Goal: Check status: Check status

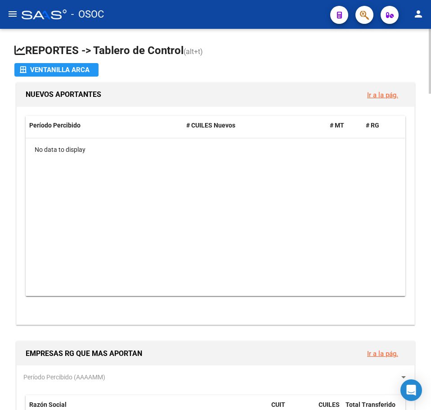
click at [132, 212] on datatable-body "No data to display" at bounding box center [216, 213] width 380 height 151
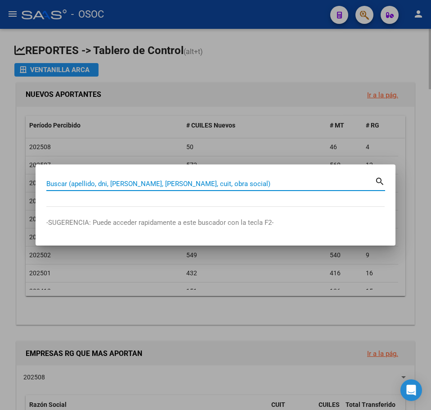
paste input "45919181"
type input "45919181"
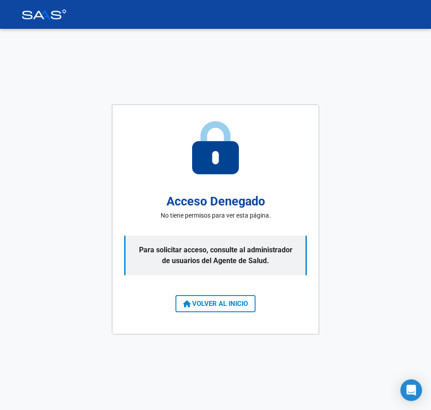
click at [245, 306] on span "VOLVER AL INICIO" at bounding box center [215, 304] width 65 height 8
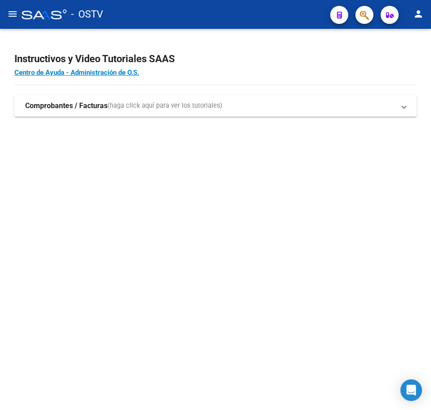
click at [315, 157] on div "Instructivos y Video Tutoriales SAAS Centro de Ayuda - Administración de O.S. C…" at bounding box center [215, 94] width 431 height 131
click at [371, 17] on button "button" at bounding box center [365, 15] width 18 height 18
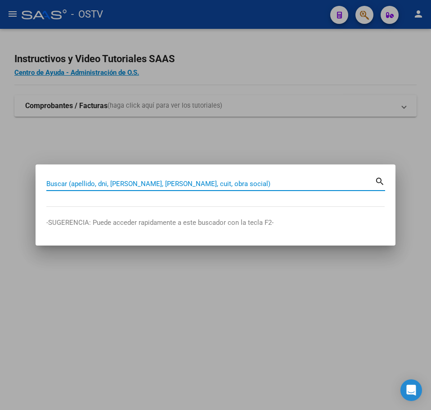
paste input "45919181"
type input "45919181"
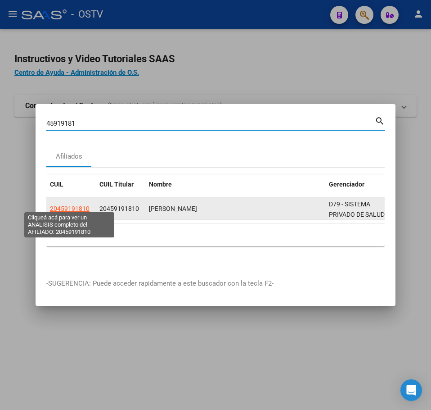
click at [80, 205] on span "20459191810" at bounding box center [70, 208] width 40 height 7
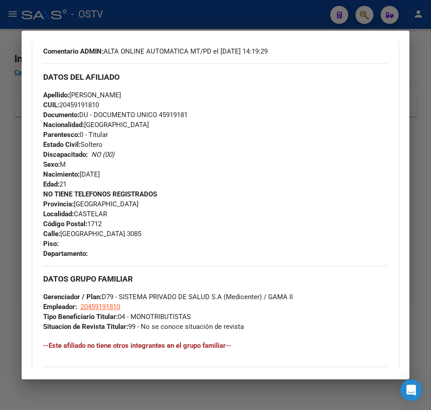
scroll to position [464, 0]
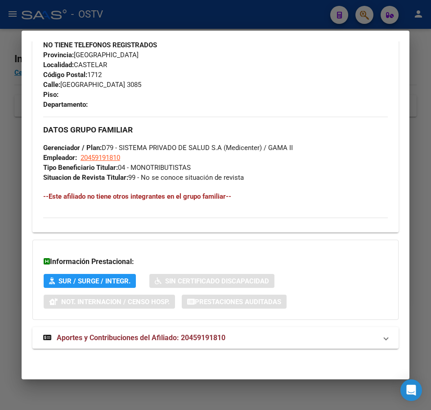
click at [146, 327] on mat-expansion-panel-header "Aportes y Contribuciones del Afiliado: 20459191810" at bounding box center [215, 338] width 367 height 22
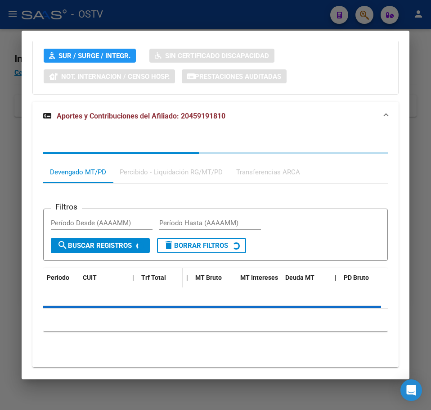
scroll to position [708, 0]
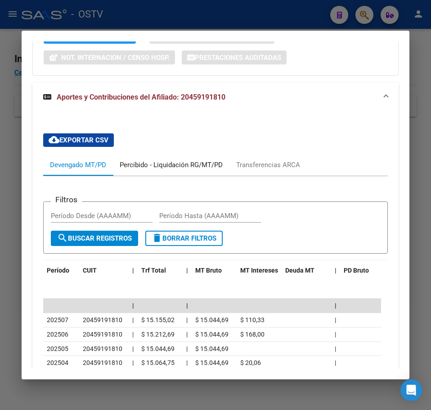
click at [140, 173] on div "Percibido - Liquidación RG/MT/PD" at bounding box center [171, 165] width 117 height 22
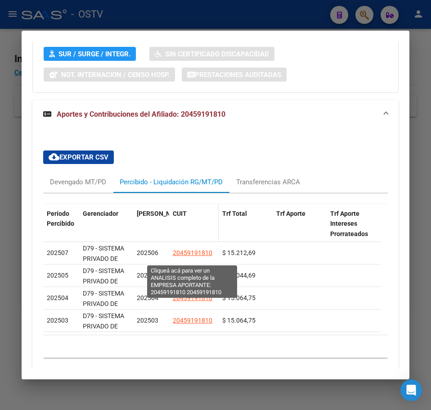
scroll to position [663, 0]
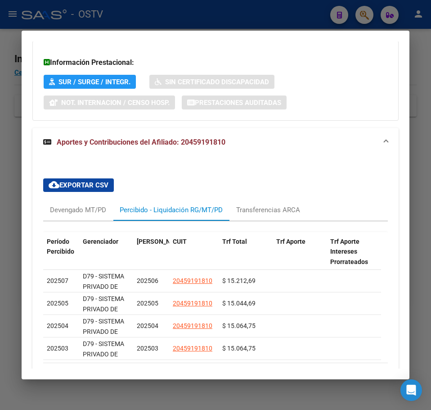
click at [17, 68] on div at bounding box center [215, 205] width 431 height 410
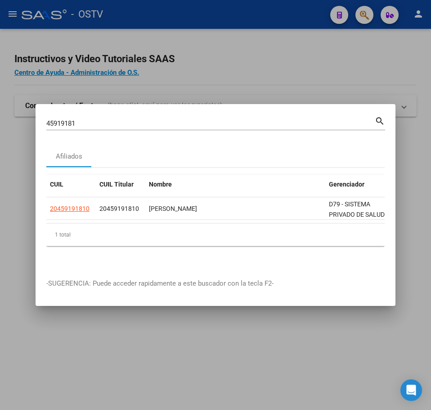
click at [91, 71] on div at bounding box center [215, 205] width 431 height 410
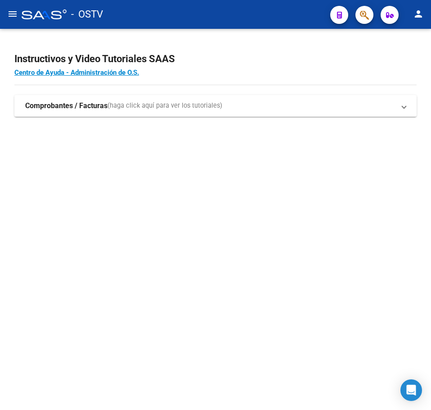
click at [143, 166] on mat-sidenav-content "Instructivos y Video Tutoriales SAAS Centro de Ayuda - Administración de O.S. C…" at bounding box center [215, 219] width 431 height 381
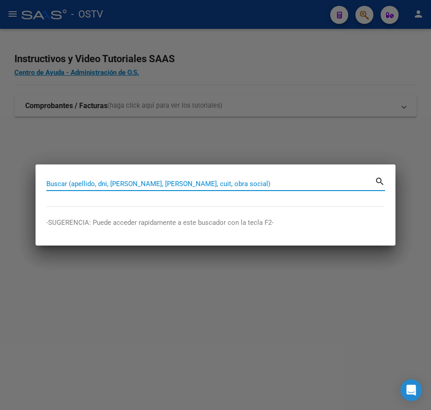
paste input "26536545"
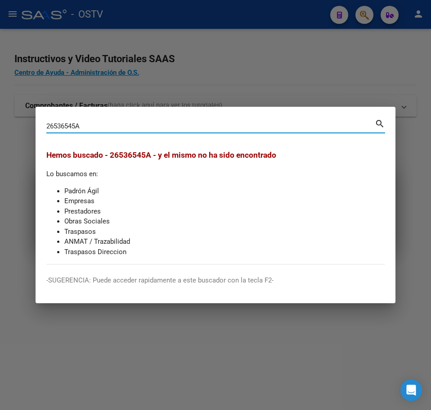
paste input "95796025"
type input "95796025"
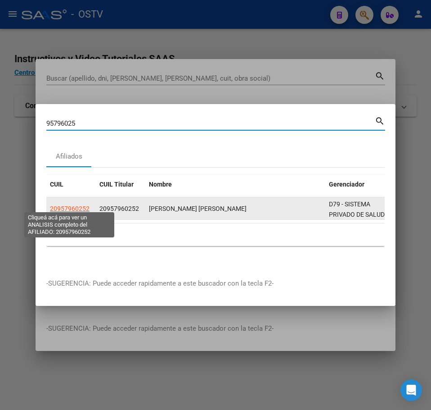
click at [79, 205] on span "20957960252" at bounding box center [70, 208] width 40 height 7
type textarea "20957960252"
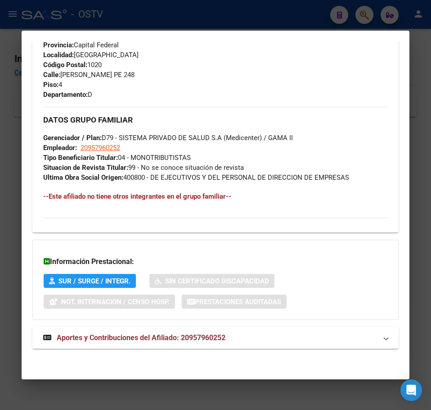
click at [117, 340] on span "Aportes y Contribuciones del Afiliado: 20957960252" at bounding box center [141, 337] width 169 height 9
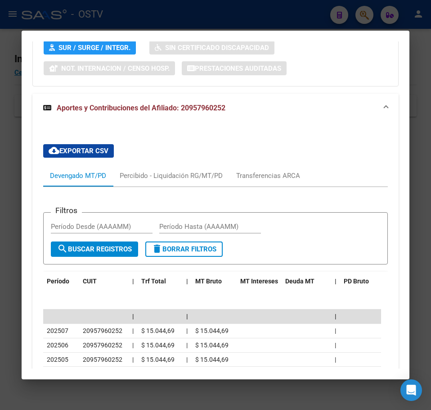
scroll to position [753, 0]
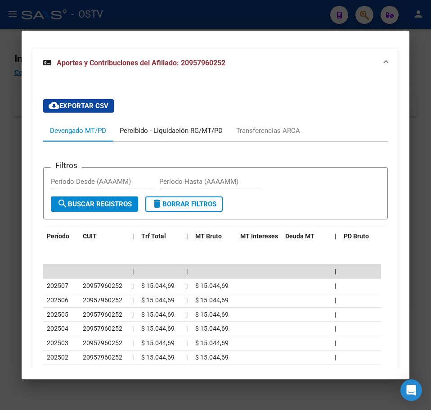
click at [121, 139] on div "Percibido - Liquidación RG/MT/PD" at bounding box center [171, 131] width 117 height 22
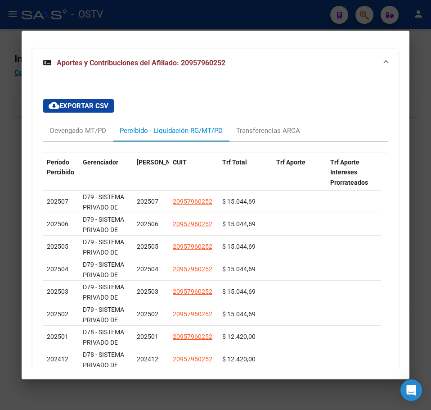
click at [19, 85] on div at bounding box center [215, 205] width 431 height 410
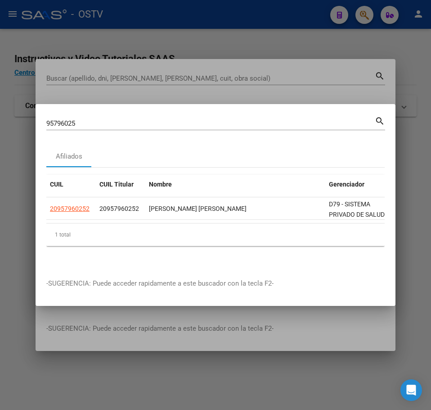
click at [109, 108] on mat-dialog-container "95796025 Buscar (apellido, dni, cuil, nro traspaso, cuit, obra social) search A…" at bounding box center [216, 205] width 360 height 202
click at [109, 111] on mat-dialog-container "95796025 Buscar (apellido, dni, cuil, nro traspaso, cuit, obra social) search A…" at bounding box center [216, 205] width 360 height 202
click at [105, 117] on div "95796025 Buscar (apellido, dni, cuil, nro traspaso, cuit, obra social)" at bounding box center [210, 124] width 329 height 14
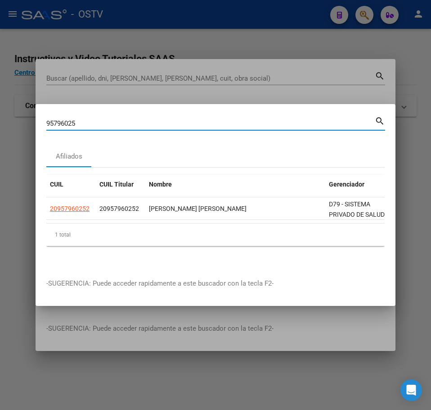
click at [97, 119] on input "95796025" at bounding box center [210, 123] width 329 height 8
paste input "20-20068104-6"
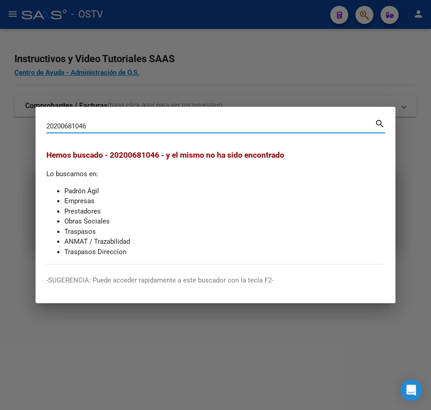
paste input "14942168"
type input "14942168"
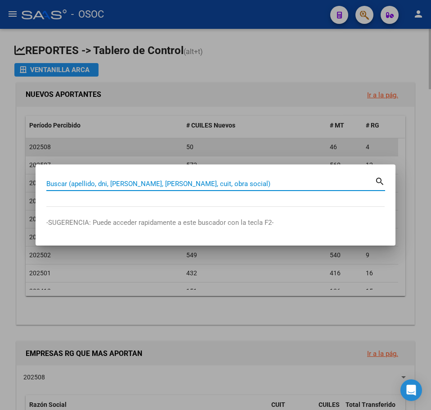
paste input "26536545"
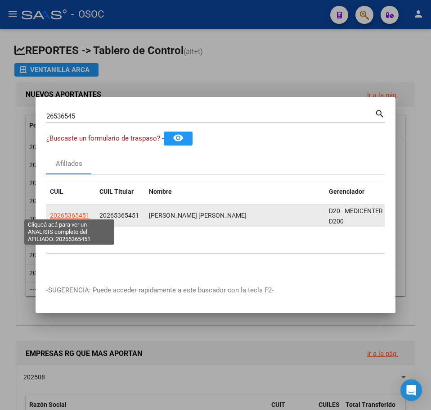
click at [75, 214] on span "20265365451" at bounding box center [70, 215] width 40 height 7
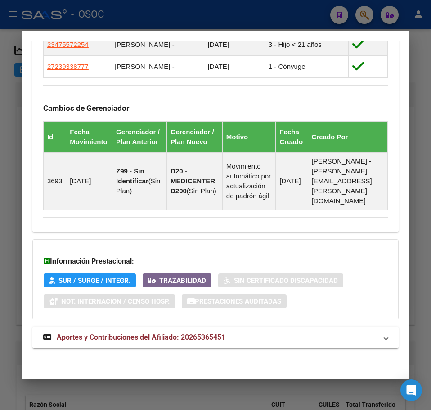
click at [123, 333] on span "Aportes y Contribuciones del Afiliado: 20265365451" at bounding box center [141, 337] width 169 height 9
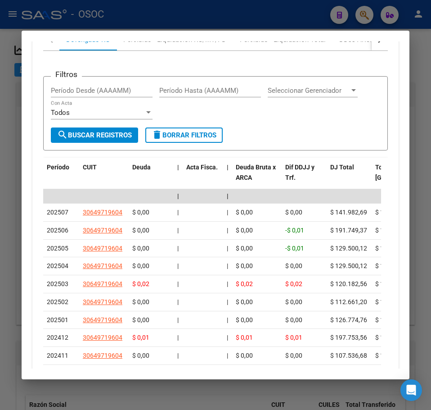
scroll to position [1011, 0]
click at [148, 74] on div "Filtros Período Desde (AAAAMM) Período Hasta (AAAAMM) Seleccionar Gerenciador S…" at bounding box center [215, 239] width 345 height 379
click at [148, 50] on div "Percibido - Liquidación RG/MT/PD" at bounding box center [175, 39] width 117 height 22
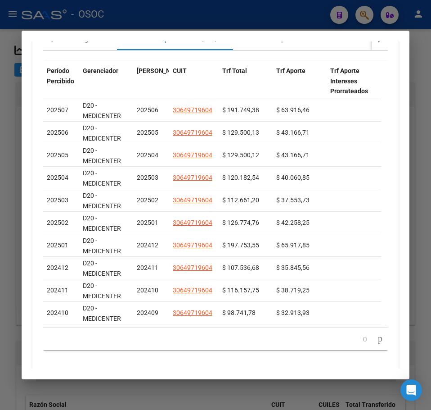
click at [20, 145] on div at bounding box center [215, 205] width 431 height 410
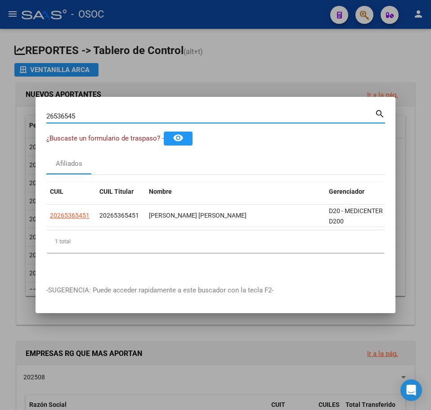
click at [139, 114] on input "26536545" at bounding box center [210, 116] width 329 height 8
paste input "0-20068104-6"
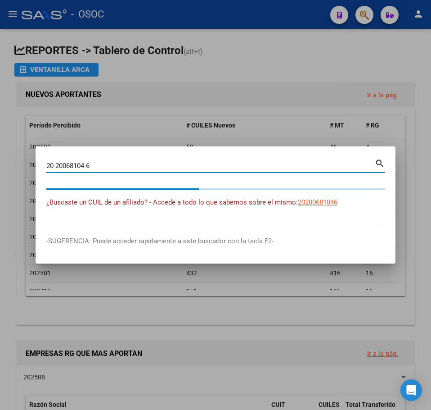
type input "20200681046"
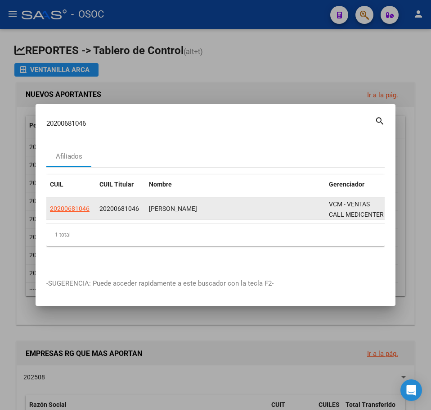
drag, startPoint x: 89, startPoint y: 194, endPoint x: 83, endPoint y: 202, distance: 9.4
click at [88, 197] on datatable-body-cell "20200681046" at bounding box center [71, 208] width 50 height 22
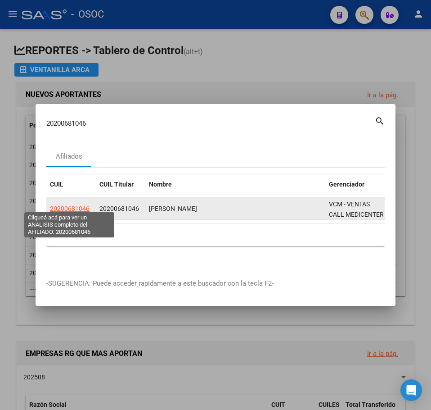
click at [83, 205] on span "20200681046" at bounding box center [70, 208] width 40 height 7
type textarea "20200681046"
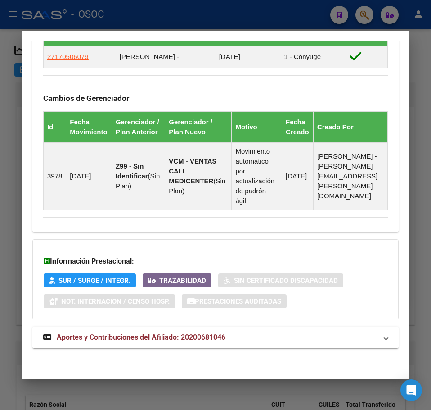
click at [122, 344] on mat-expansion-panel-header "Aportes y Contribuciones del Afiliado: 20200681046" at bounding box center [215, 338] width 367 height 22
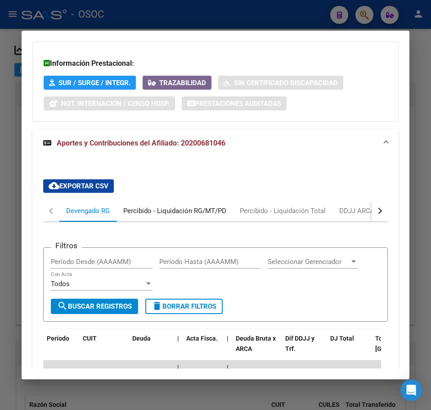
click at [136, 212] on div "Percibido - Liquidación RG/MT/PD" at bounding box center [175, 211] width 117 height 22
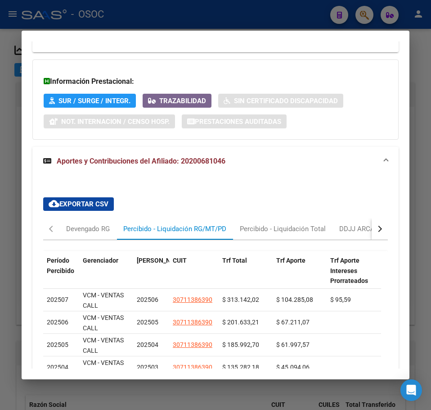
scroll to position [837, 0]
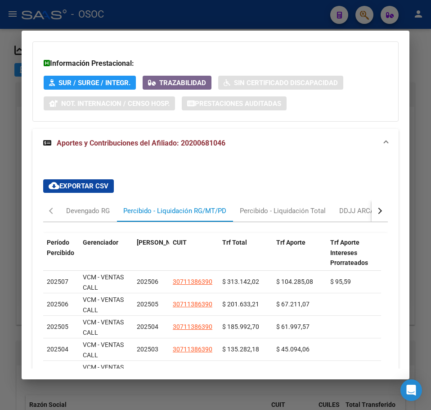
click at [20, 135] on div at bounding box center [215, 205] width 431 height 410
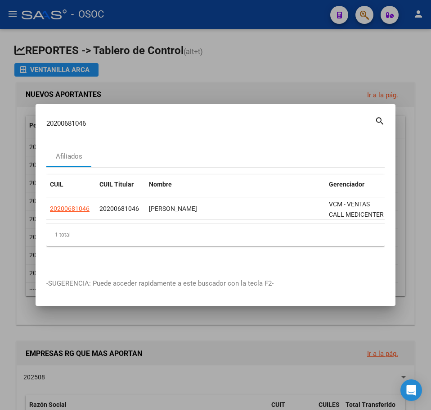
click at [79, 119] on input "20200681046" at bounding box center [210, 123] width 329 height 8
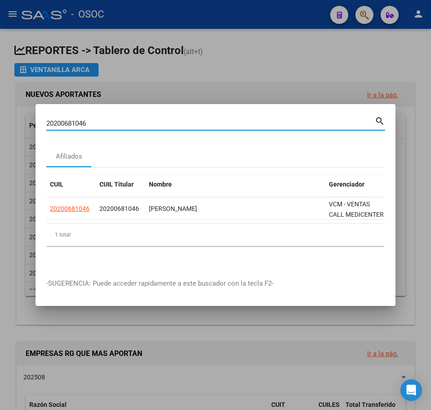
paste input "14942168"
type input "14942168"
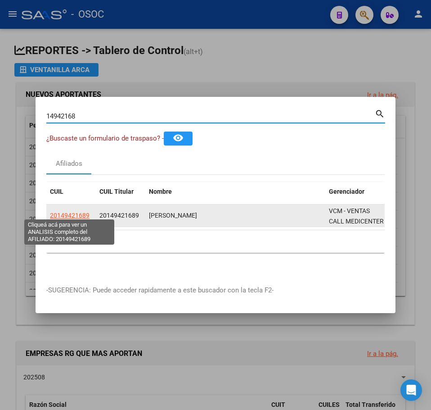
click at [75, 212] on span "20149421689" at bounding box center [70, 215] width 40 height 7
type textarea "20149421689"
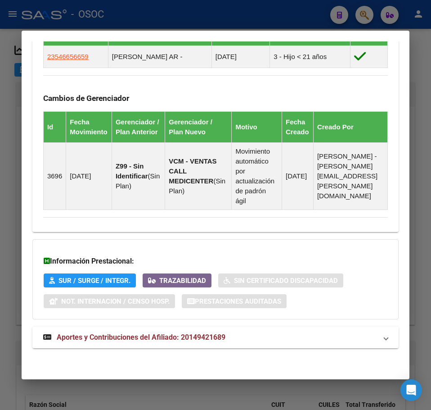
scroll to position [649, 0]
click at [162, 330] on mat-expansion-panel-header "Aportes y Contribuciones del Afiliado: 20149421689" at bounding box center [215, 338] width 367 height 22
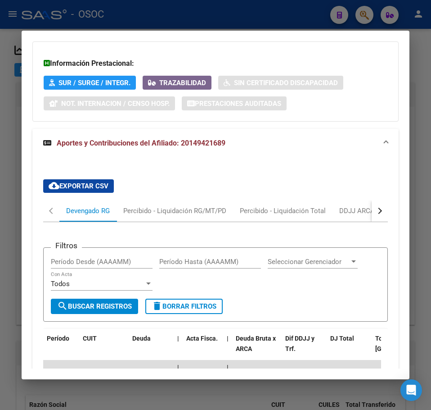
scroll to position [927, 0]
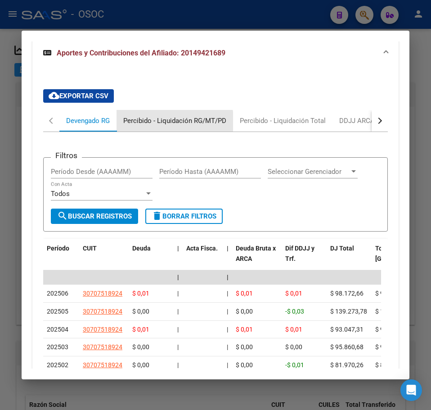
click at [156, 132] on div "Percibido - Liquidación RG/MT/PD" at bounding box center [175, 121] width 117 height 22
